Goal: Task Accomplishment & Management: Use online tool/utility

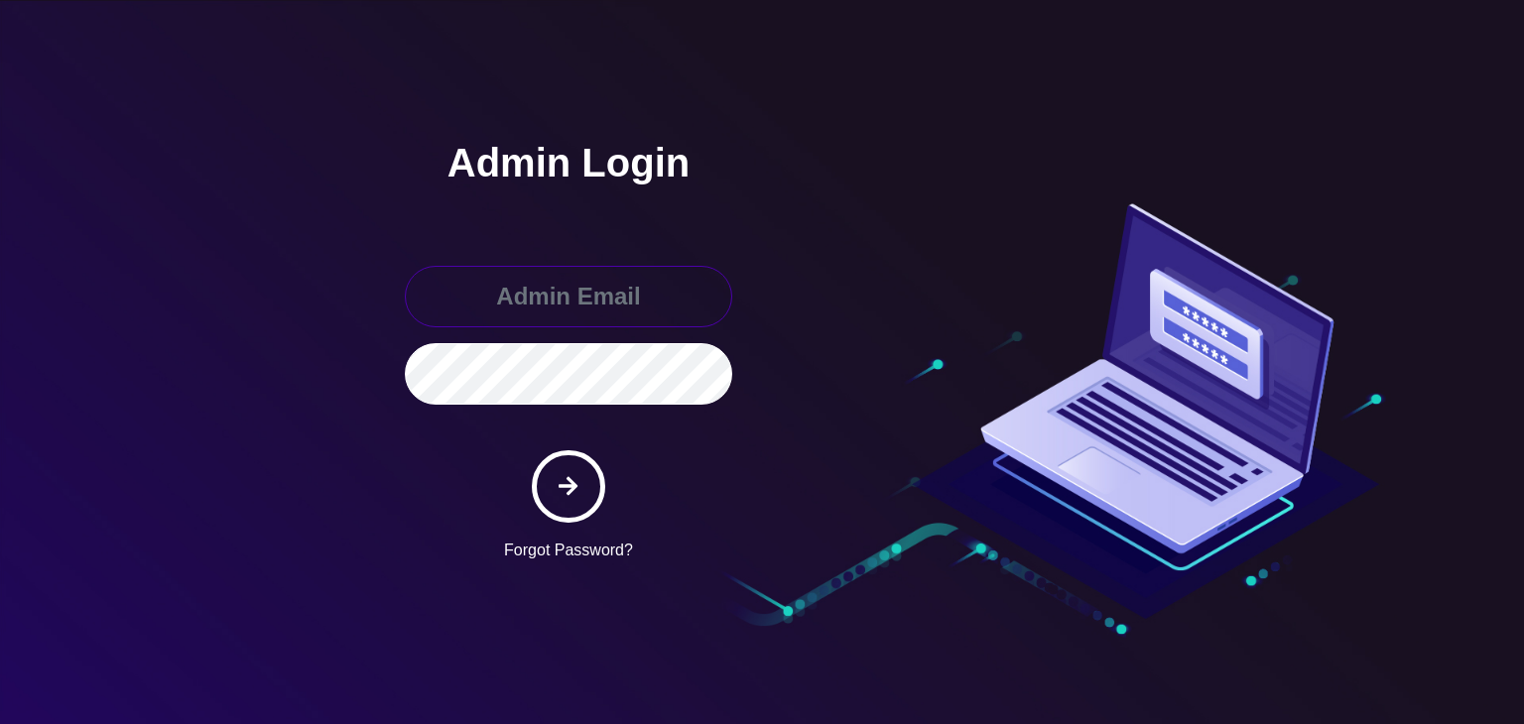
type input "boris@teltik.com"
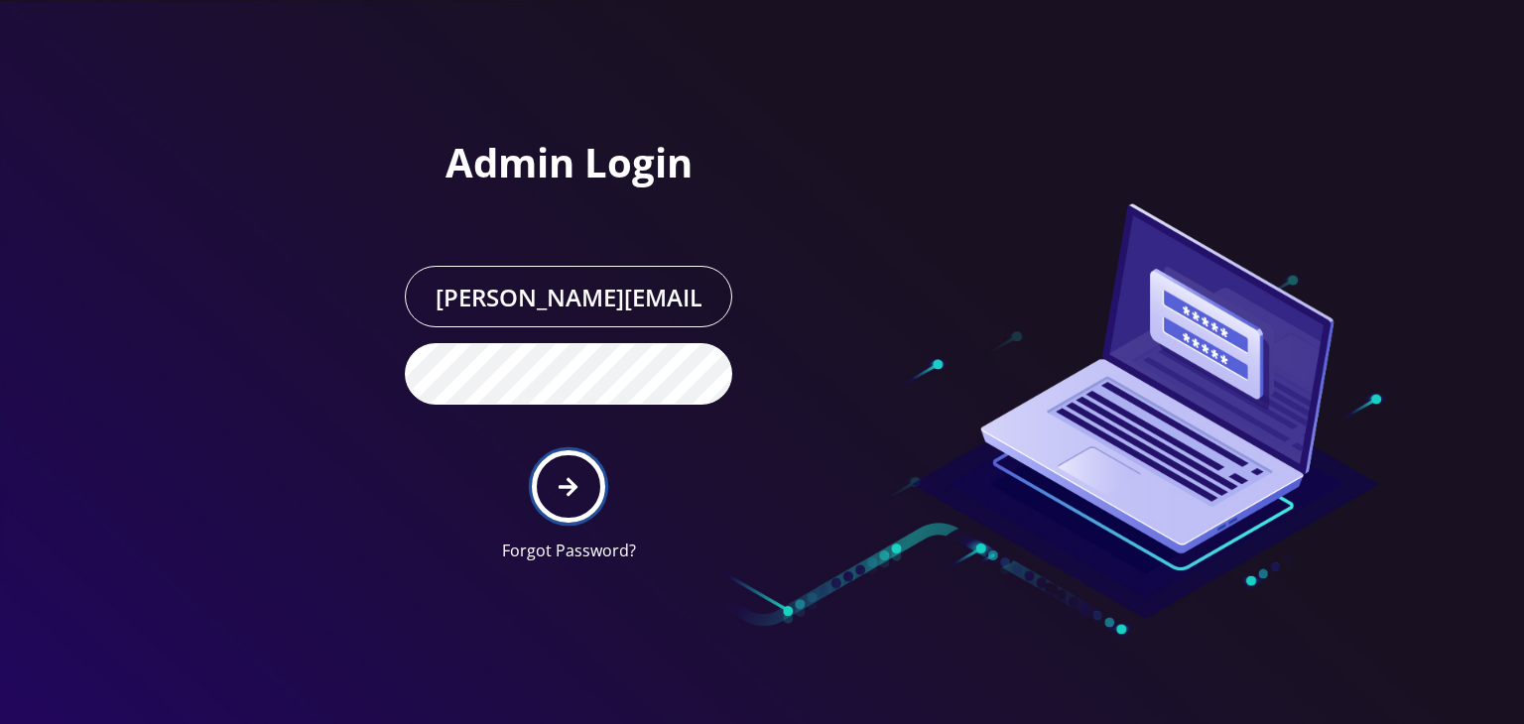
click at [563, 450] on button "submit" at bounding box center [568, 486] width 72 height 72
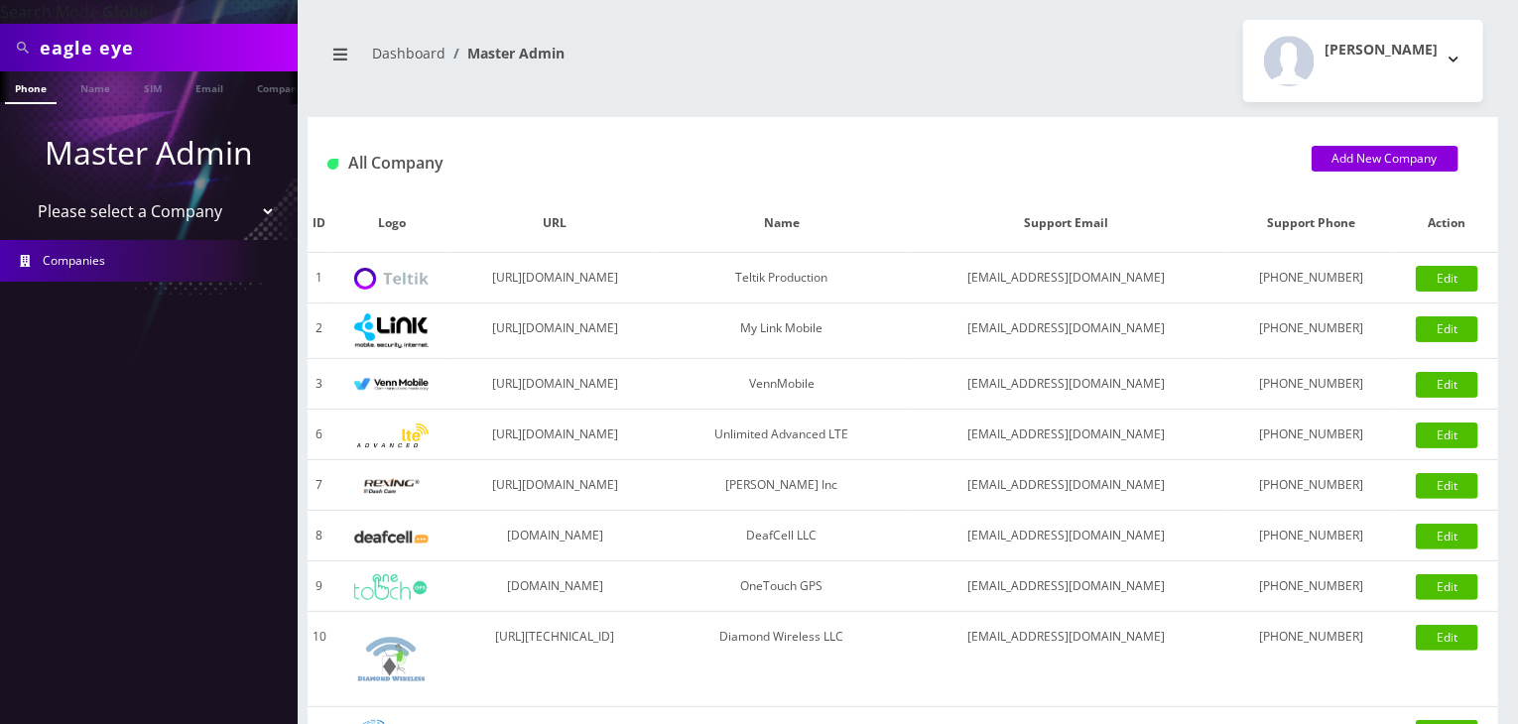
click at [228, 219] on select "Please select a Company Teltik Production My Link Mobile VennMobile Unlimited A…" at bounding box center [149, 211] width 253 height 38
select select "13"
click at [23, 192] on select "Please select a Company Teltik Production My Link Mobile VennMobile Unlimited A…" at bounding box center [149, 211] width 253 height 38
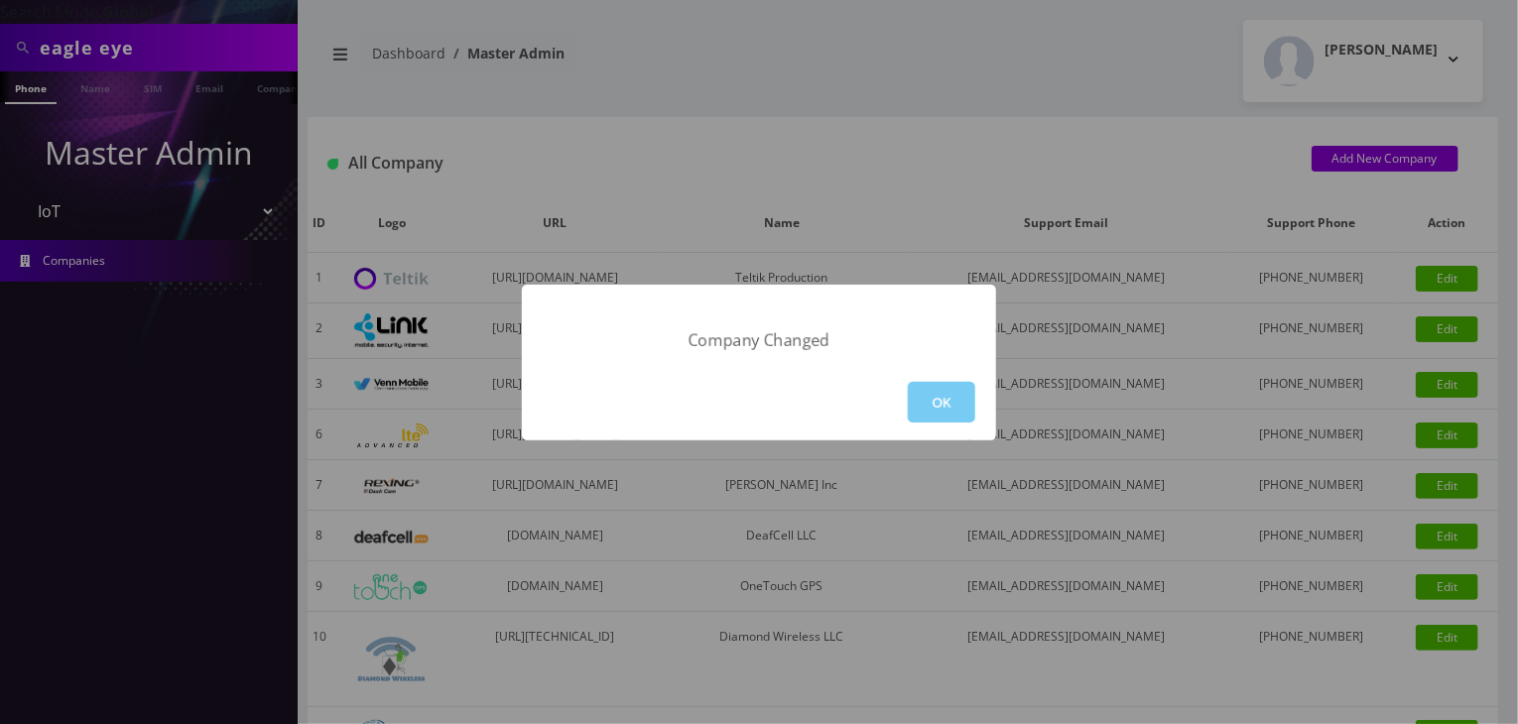
click at [927, 388] on button "OK" at bounding box center [941, 402] width 67 height 41
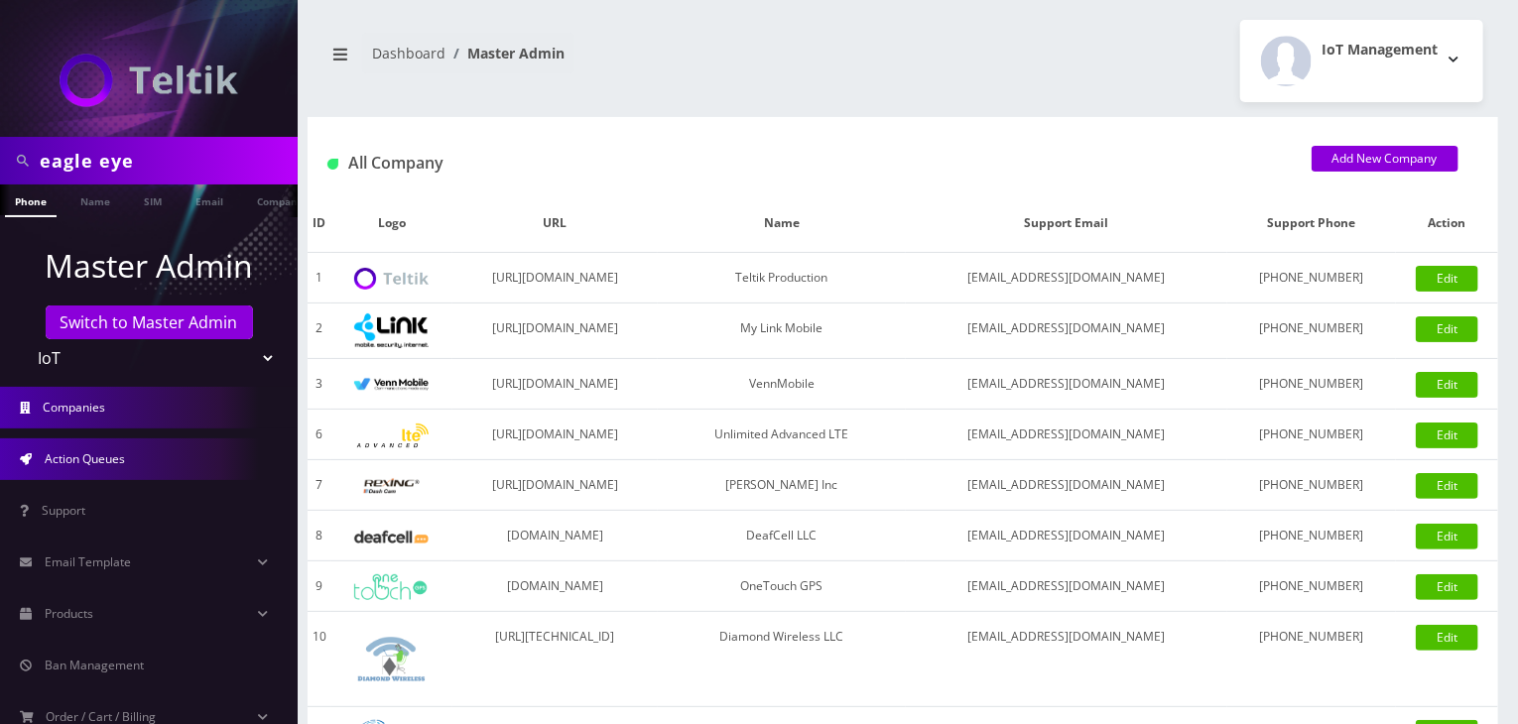
click at [117, 450] on span "Action Queues" at bounding box center [85, 458] width 80 height 17
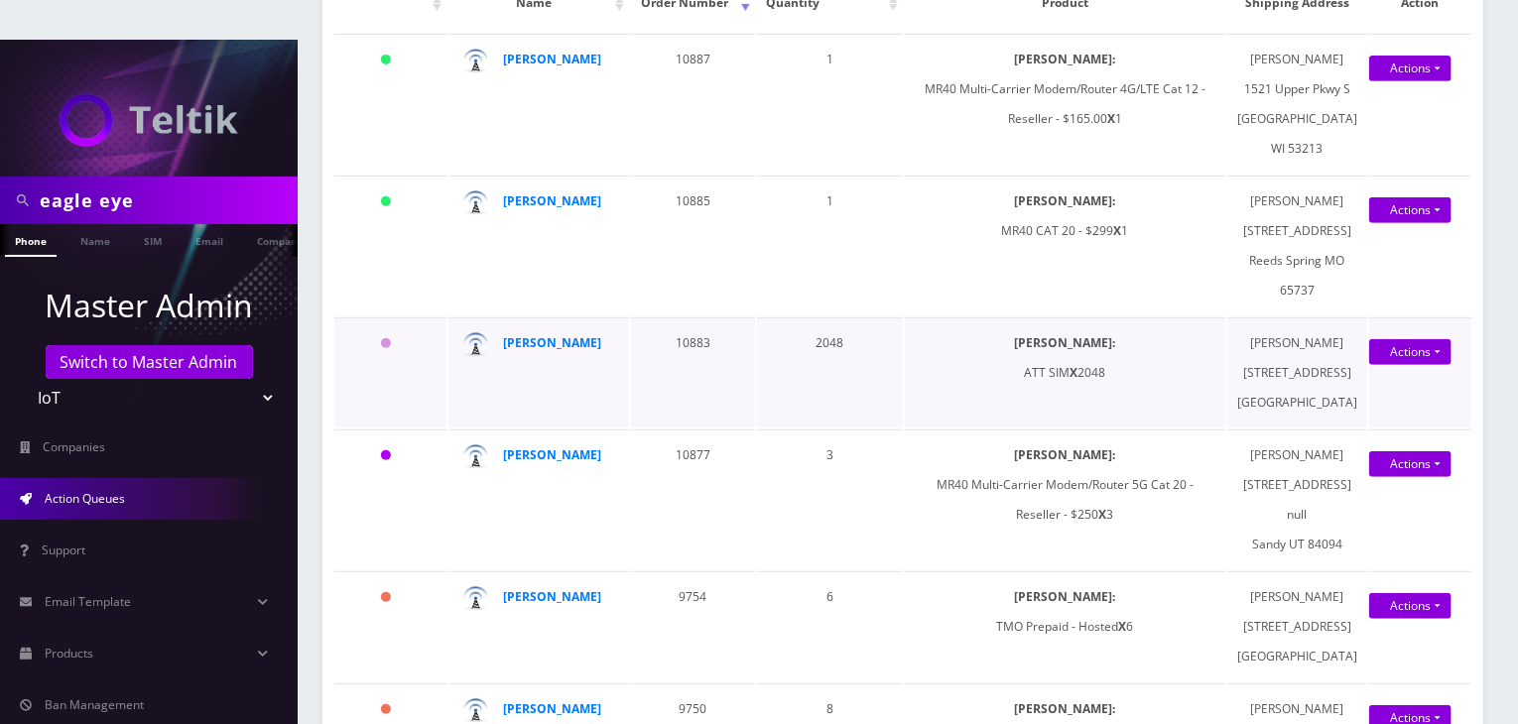
scroll to position [298, 0]
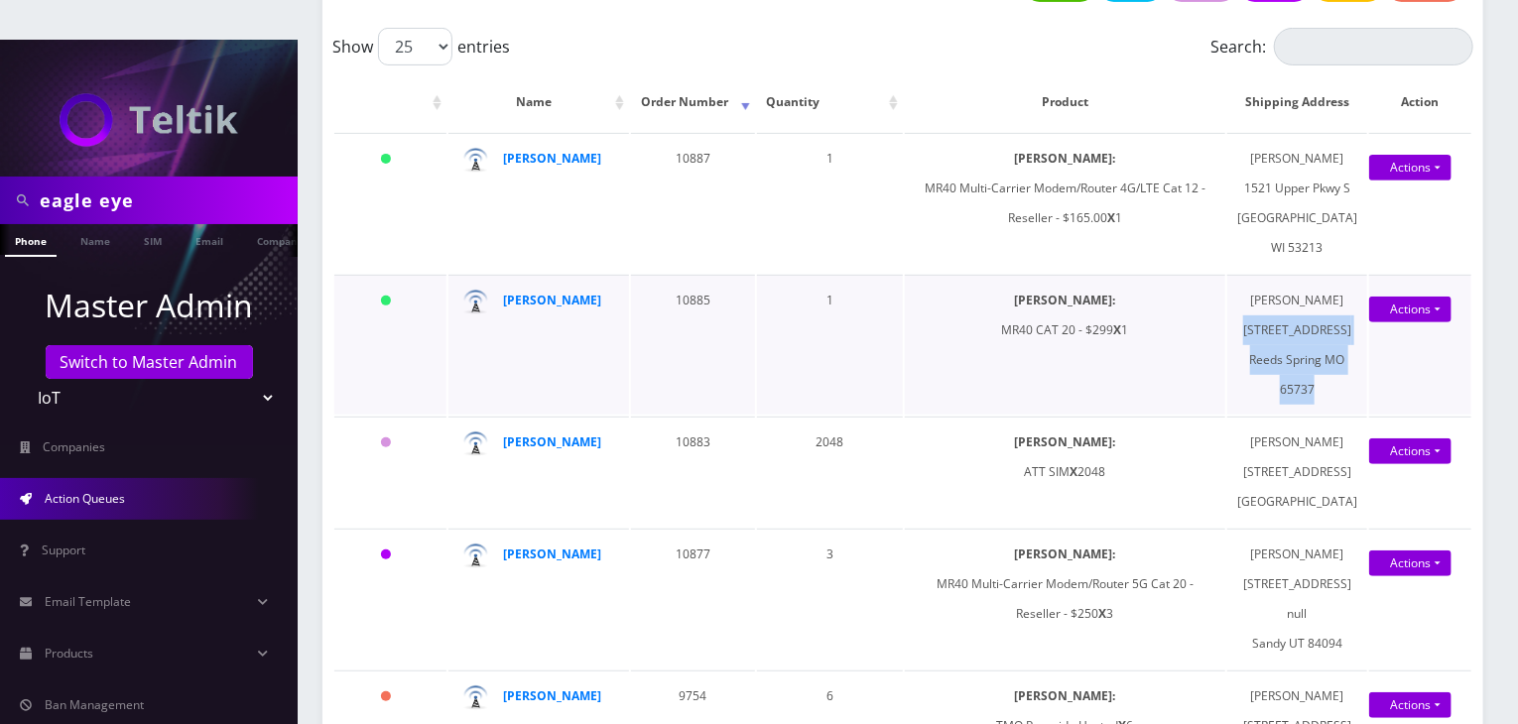
drag, startPoint x: 1293, startPoint y: 334, endPoint x: 1362, endPoint y: 445, distance: 131.0
click at [1362, 415] on td "[PERSON_NAME] [STREET_ADDRESS]" at bounding box center [1297, 345] width 140 height 140
copy td "[STREET_ADDRESS]"
click at [1309, 303] on td "[PERSON_NAME] [STREET_ADDRESS]" at bounding box center [1297, 345] width 140 height 140
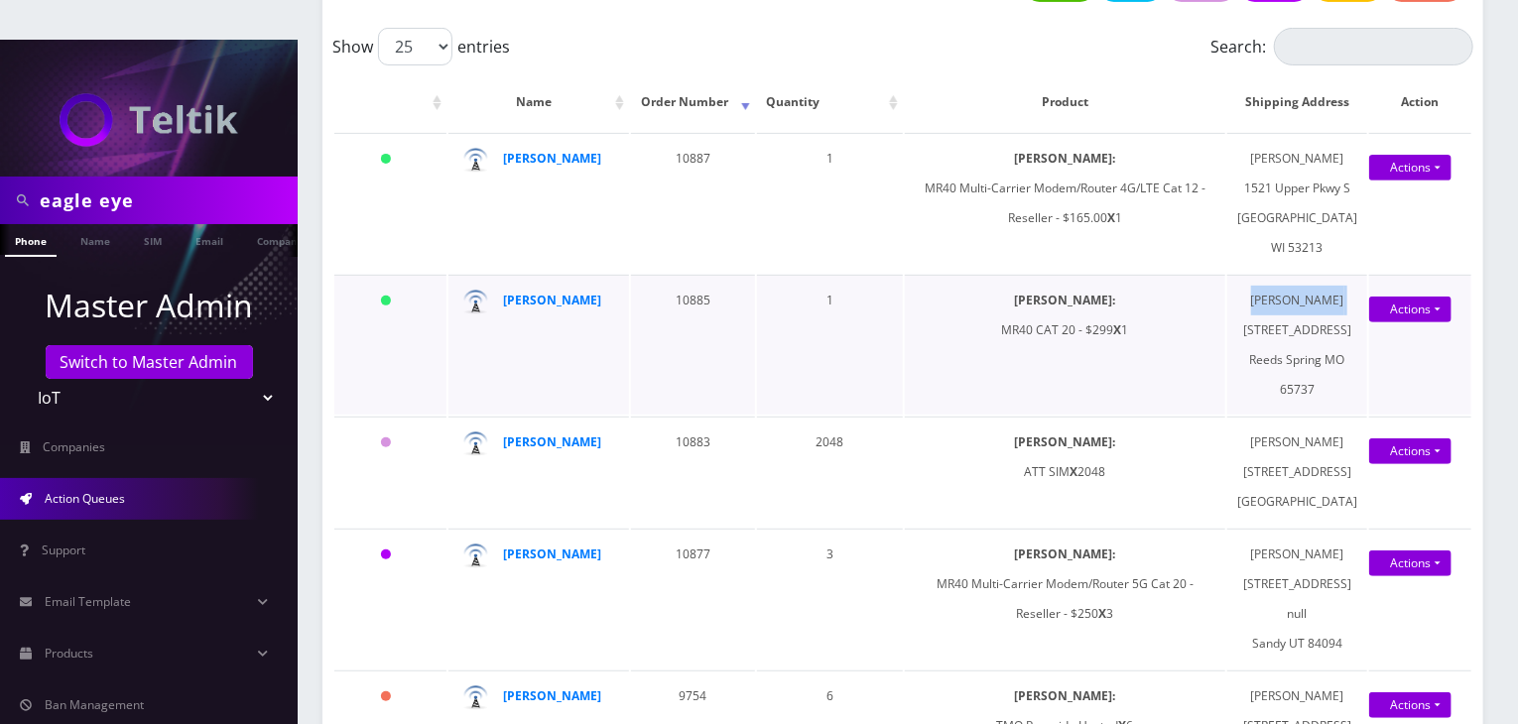
click at [1309, 303] on td "[PERSON_NAME] [STREET_ADDRESS]" at bounding box center [1297, 345] width 140 height 140
copy td "[PERSON_NAME]"
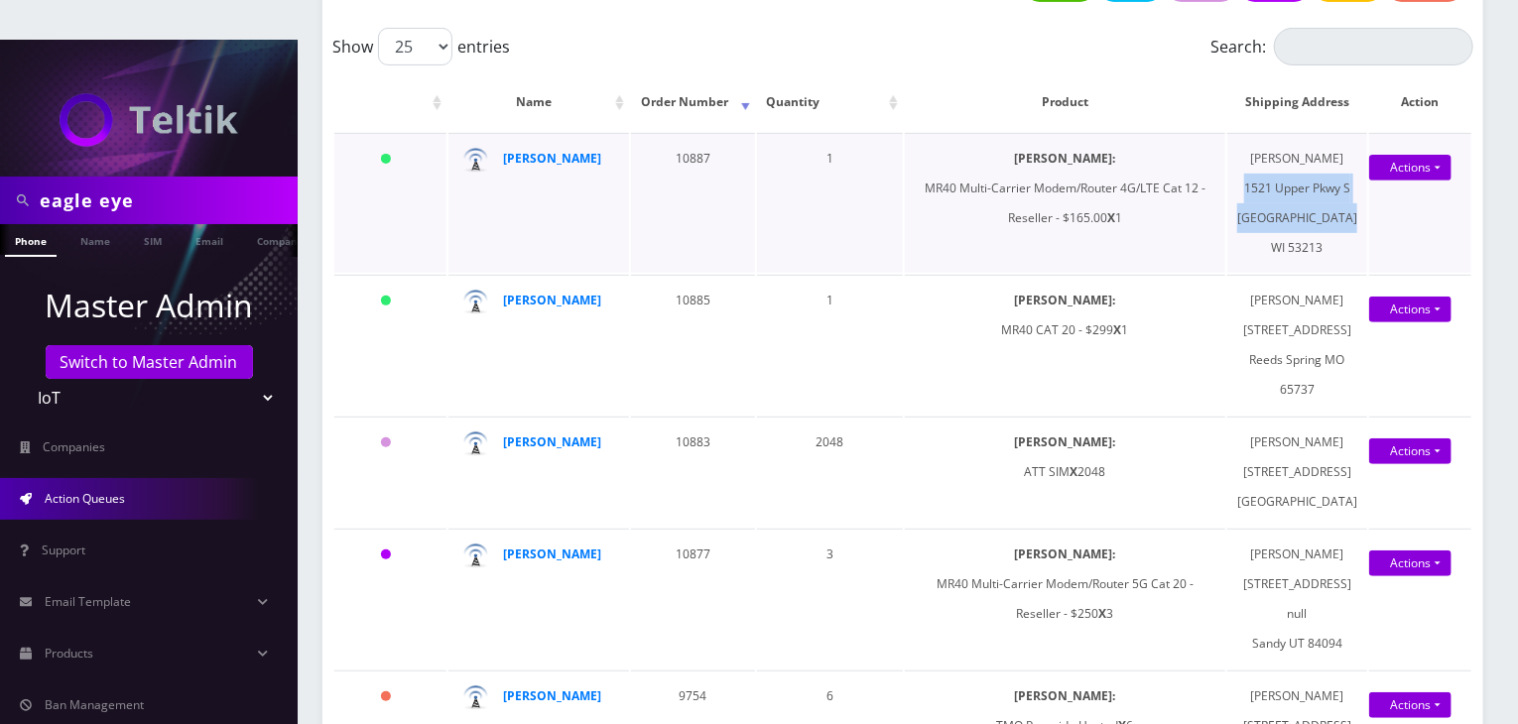
drag, startPoint x: 1286, startPoint y: 164, endPoint x: 1359, endPoint y: 240, distance: 105.9
click at [1359, 240] on td "[PERSON_NAME] [STREET_ADDRESS]" at bounding box center [1297, 203] width 140 height 140
click at [962, 73] on th "Product" at bounding box center [1065, 102] width 320 height 58
drag, startPoint x: 169, startPoint y: 162, endPoint x: 0, endPoint y: 152, distance: 168.9
click at [0, 177] on div "eagle eye" at bounding box center [149, 201] width 298 height 48
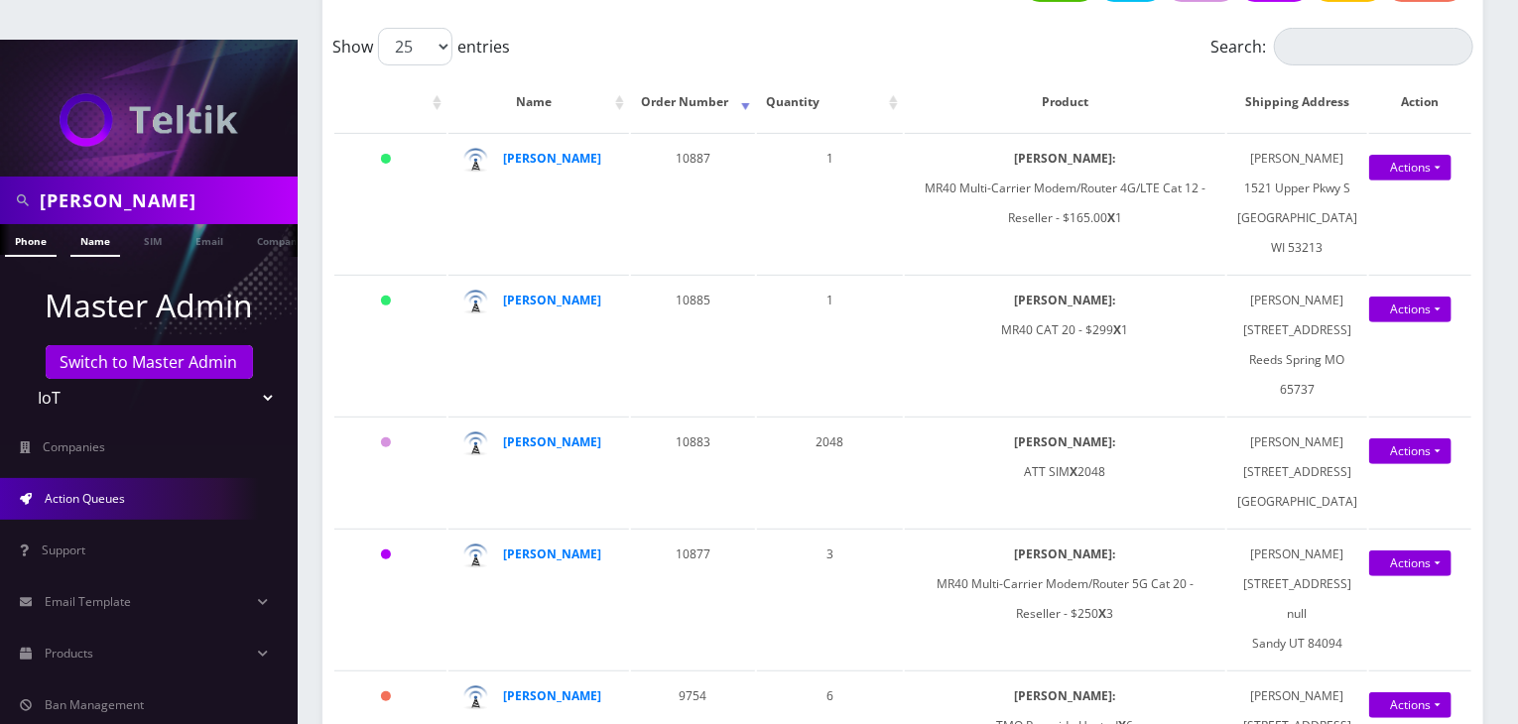
type input "[PERSON_NAME]"
click at [88, 224] on link "Name" at bounding box center [95, 240] width 50 height 33
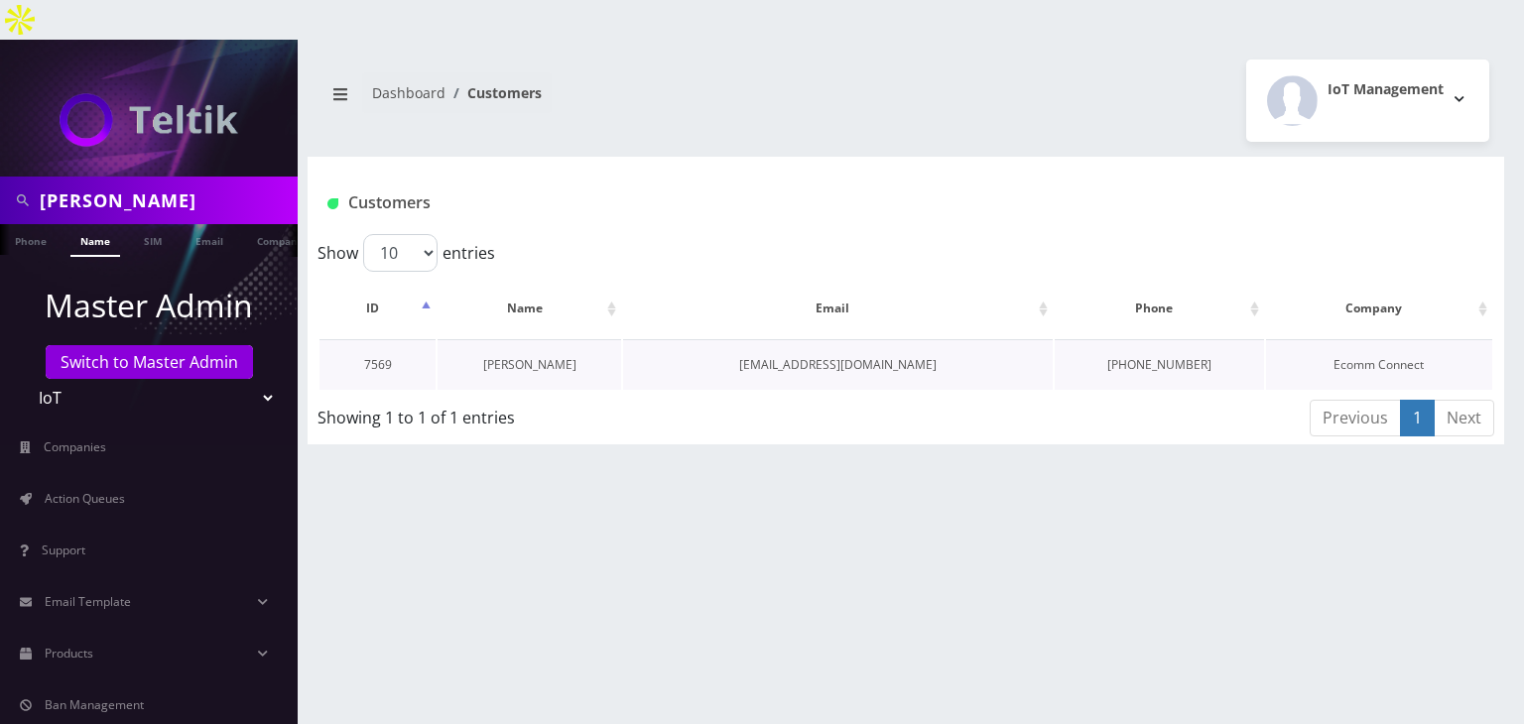
click at [524, 356] on link "[PERSON_NAME]" at bounding box center [529, 364] width 93 height 17
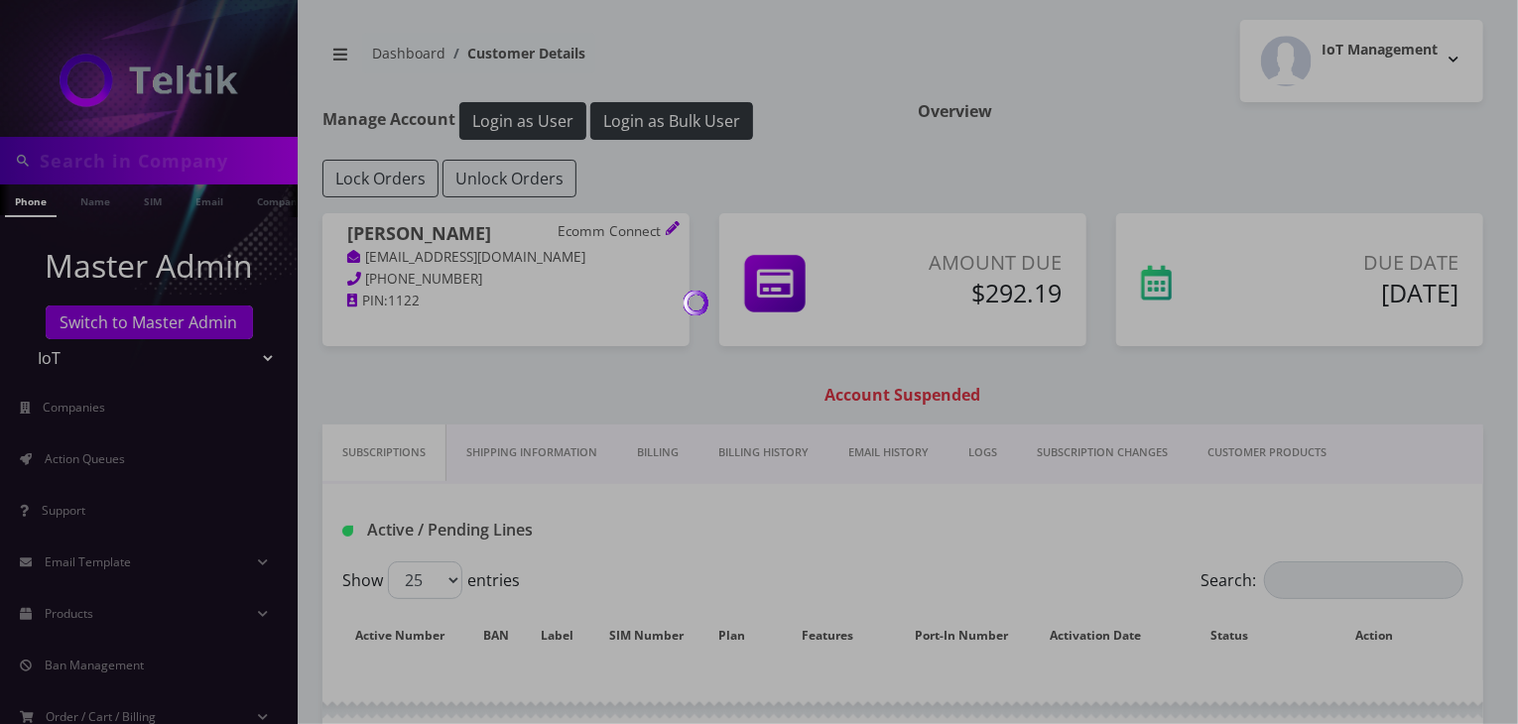
type input "[PERSON_NAME]"
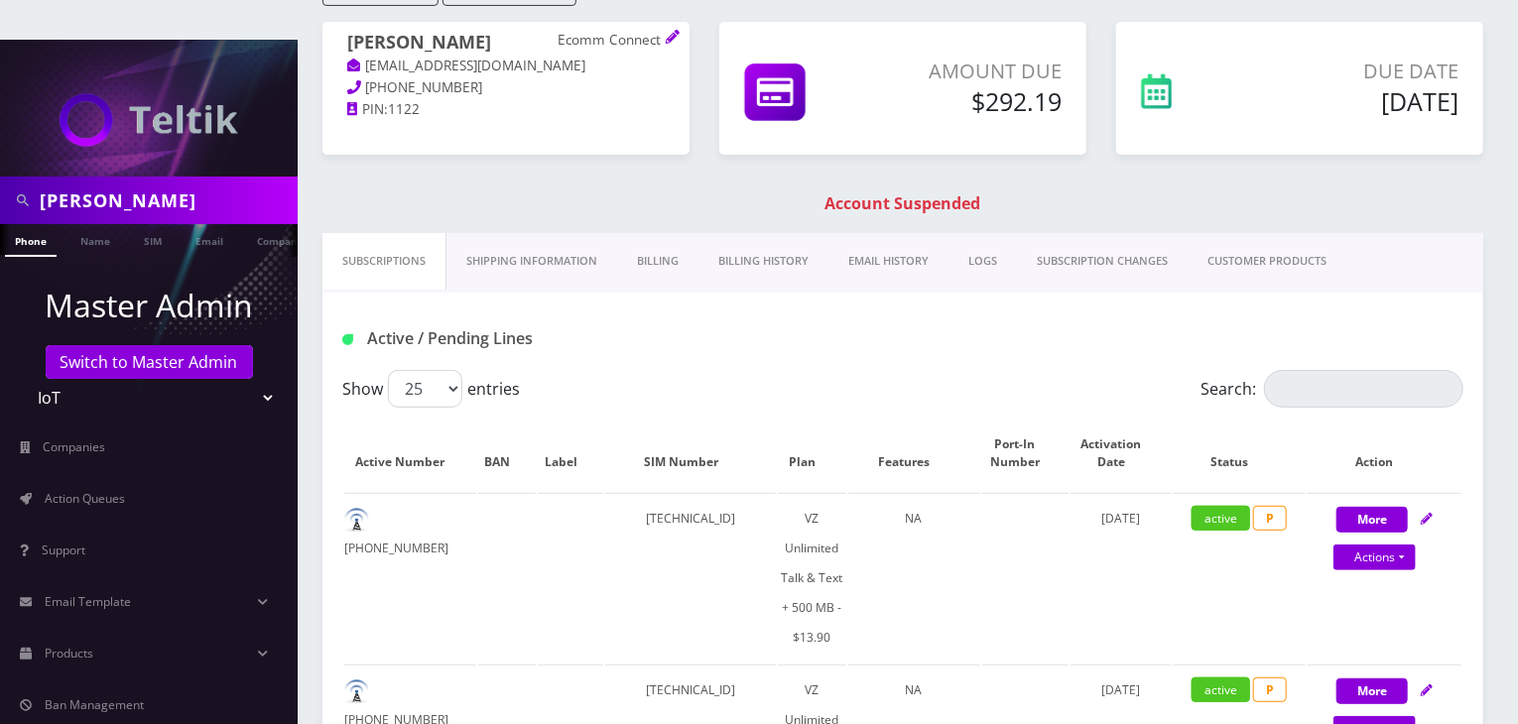
scroll to position [99, 0]
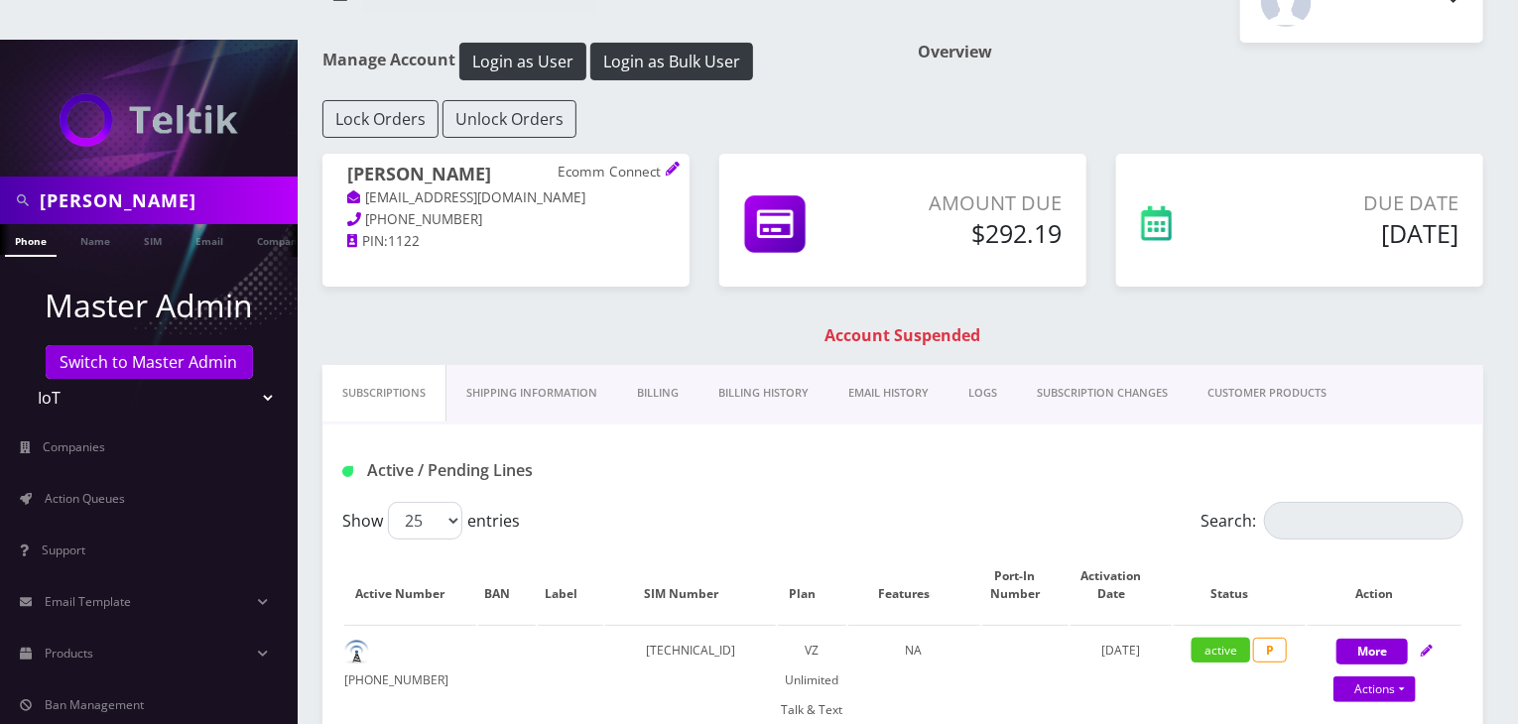
click at [750, 365] on link "Billing History" at bounding box center [763, 393] width 130 height 57
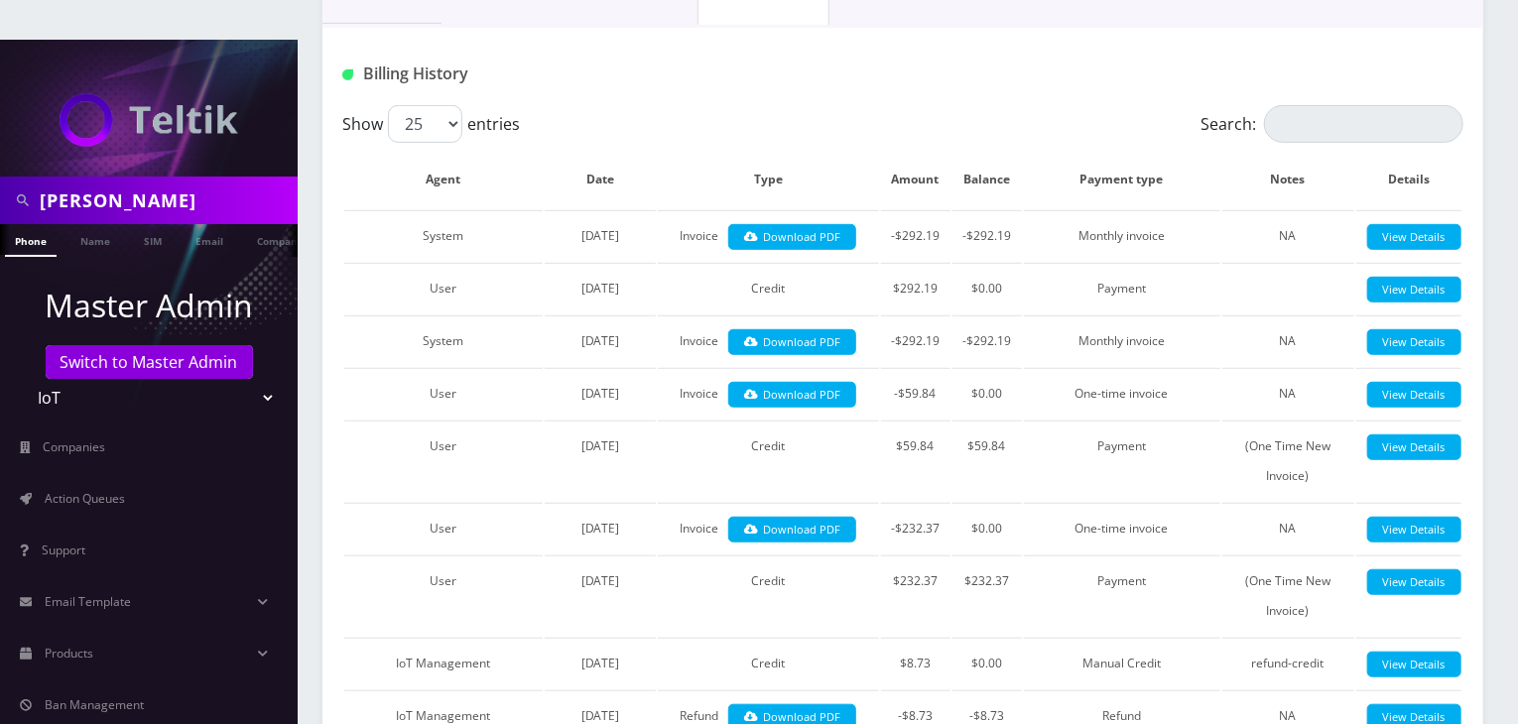
scroll to position [198, 0]
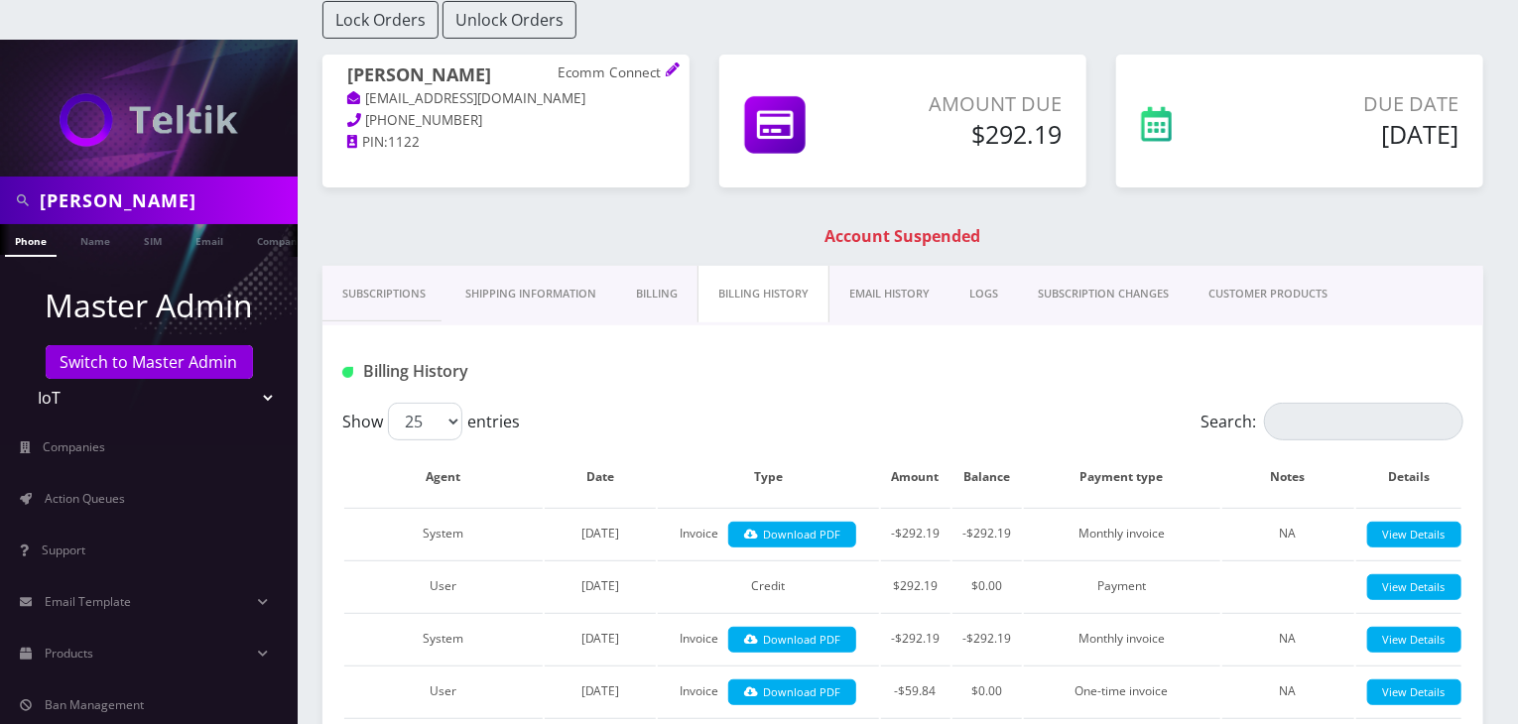
click at [667, 266] on link "Billing" at bounding box center [656, 294] width 81 height 57
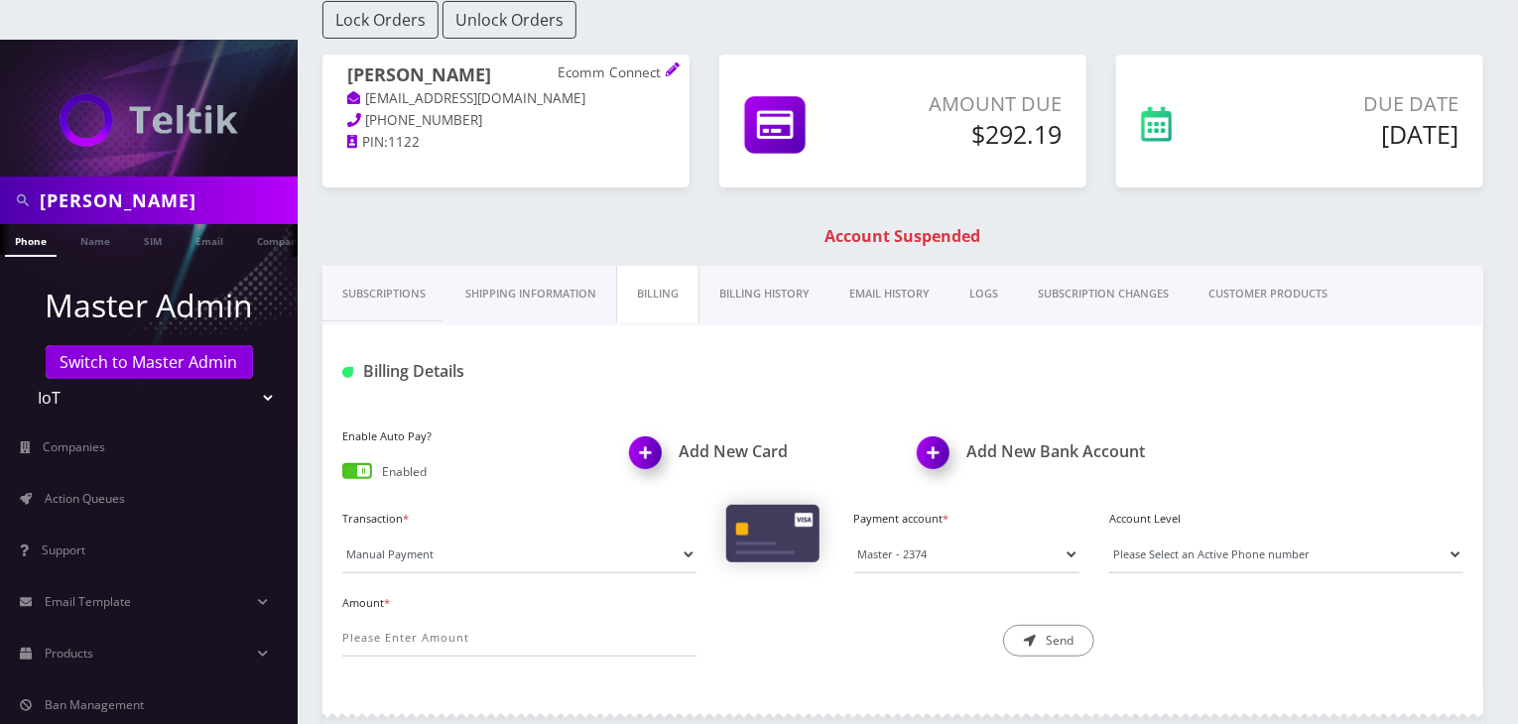
click at [762, 266] on link "Billing History" at bounding box center [764, 294] width 130 height 57
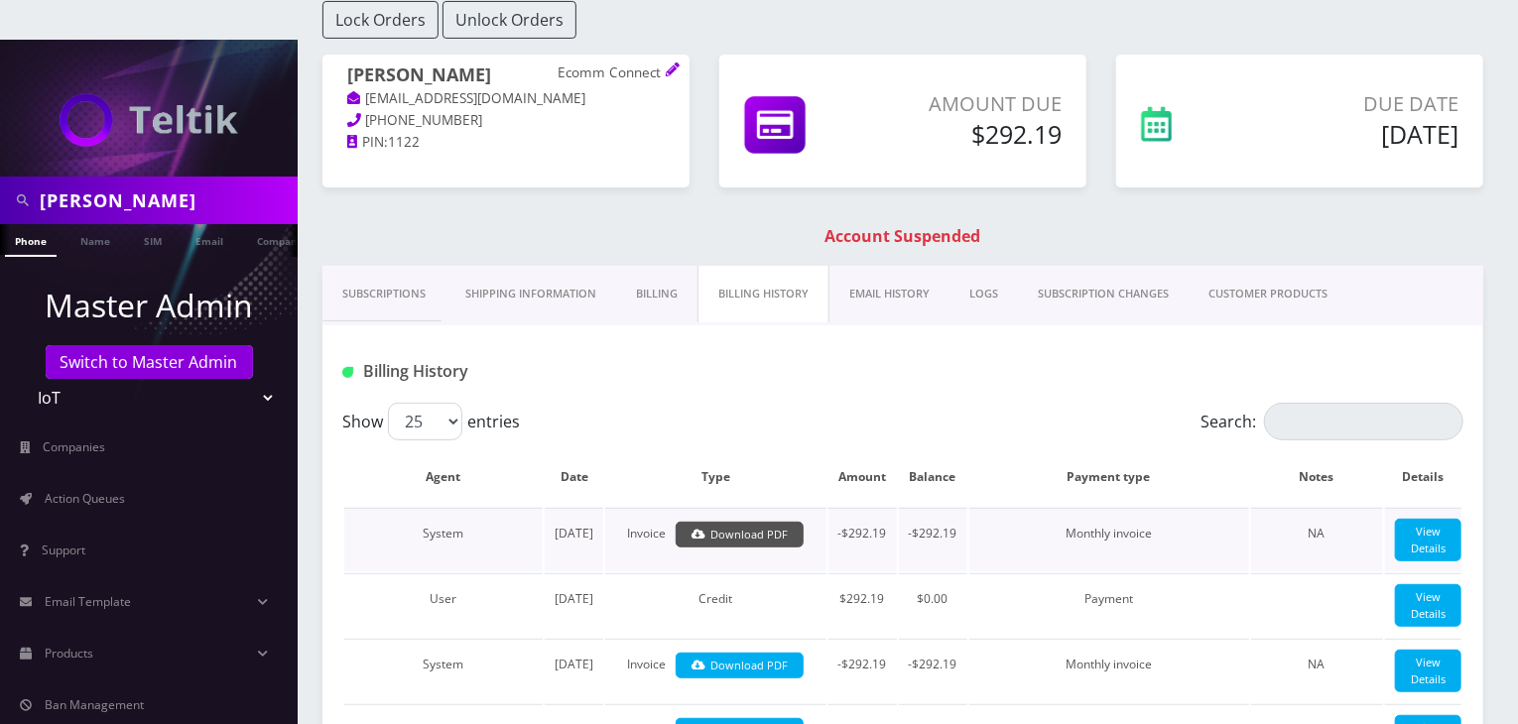
click at [757, 522] on link "Download PDF" at bounding box center [740, 535] width 128 height 27
